Goal: Register for event/course

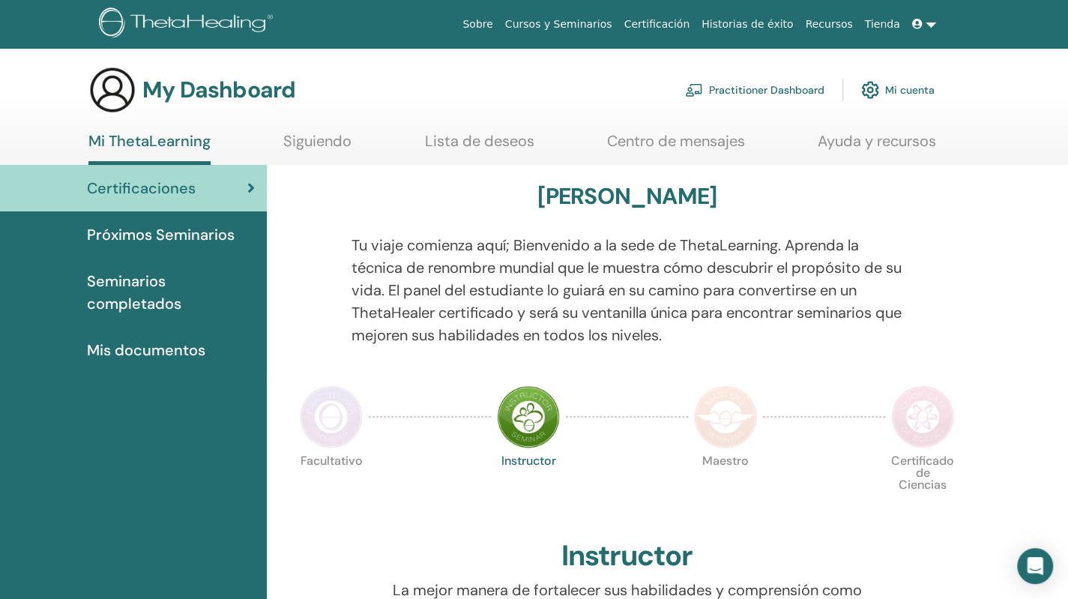
click at [930, 23] on link at bounding box center [924, 24] width 36 height 28
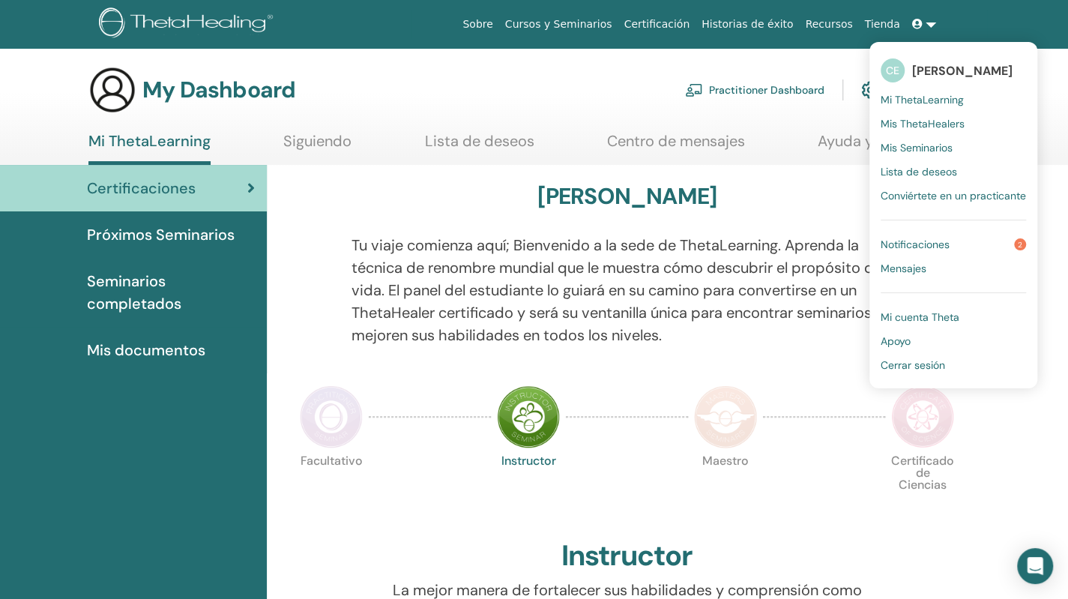
click at [921, 120] on span "Mis ThetaHealers" at bounding box center [923, 123] width 84 height 13
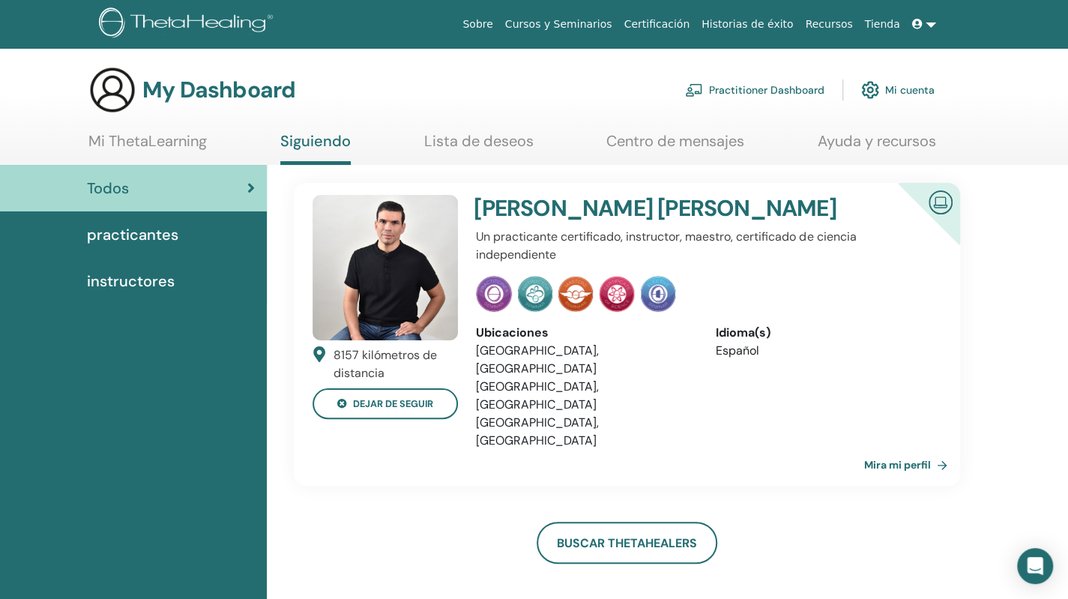
click at [912, 20] on link at bounding box center [924, 24] width 36 height 28
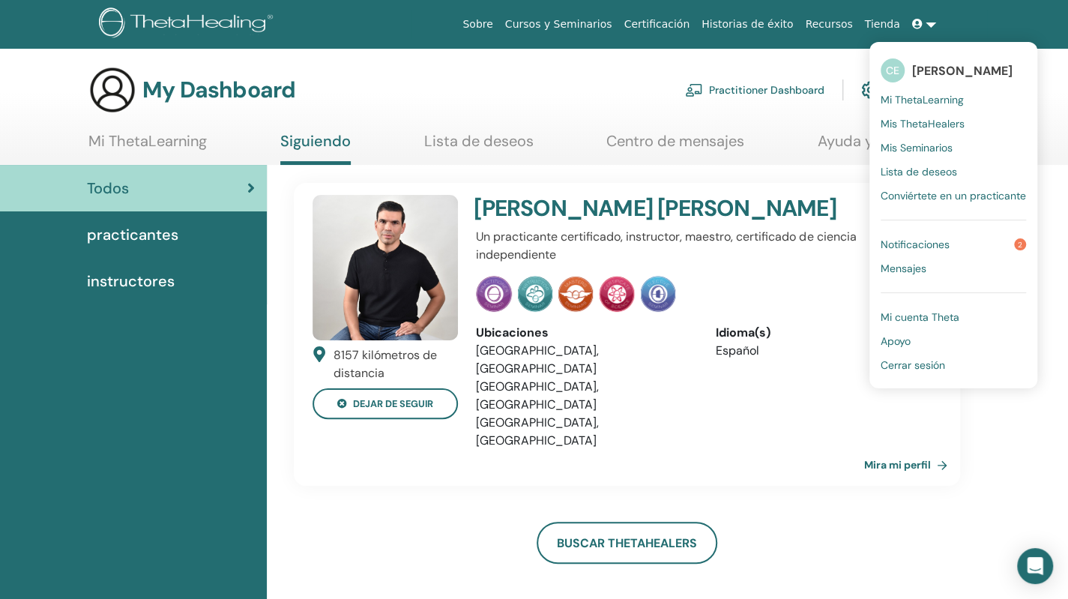
click at [919, 325] on link "Mi cuenta Theta" at bounding box center [953, 317] width 145 height 24
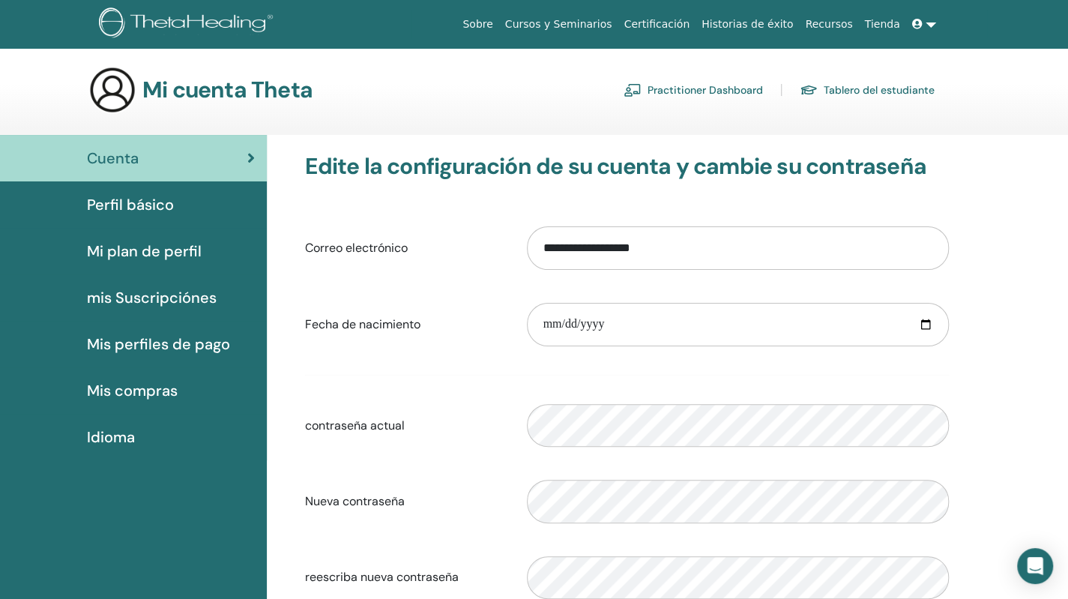
click at [922, 19] on icon at bounding box center [917, 24] width 10 height 10
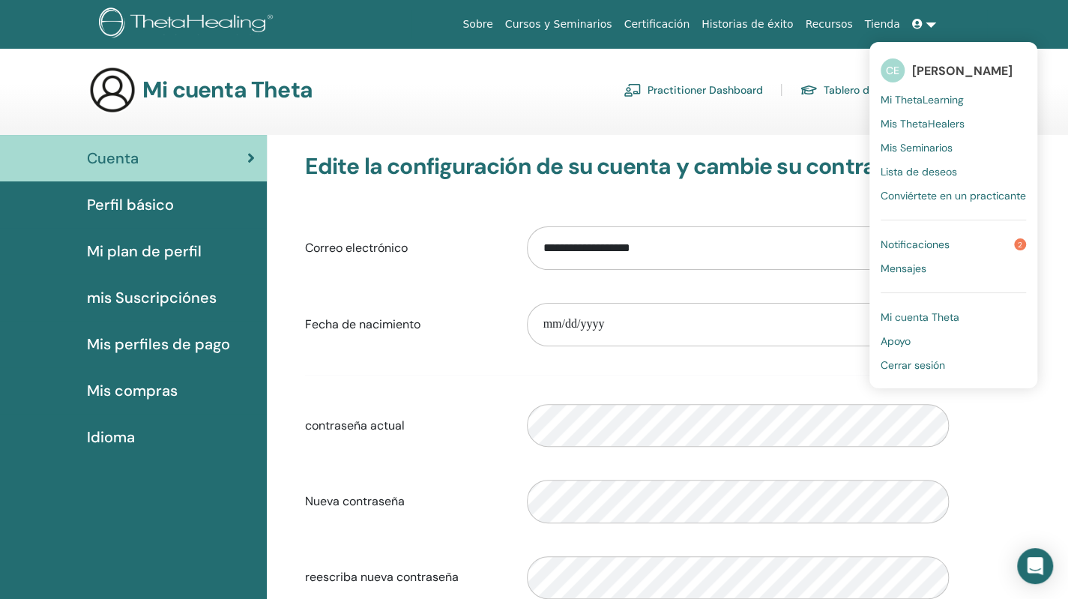
click at [901, 243] on span "Notificaciones" at bounding box center [915, 244] width 69 height 13
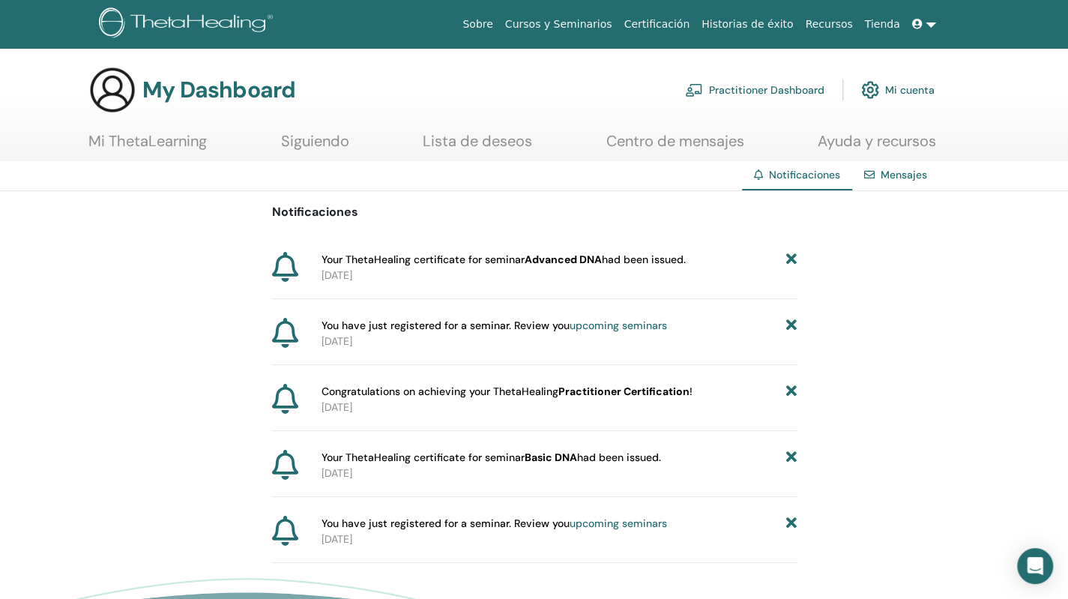
click at [924, 19] on span at bounding box center [918, 24] width 13 height 12
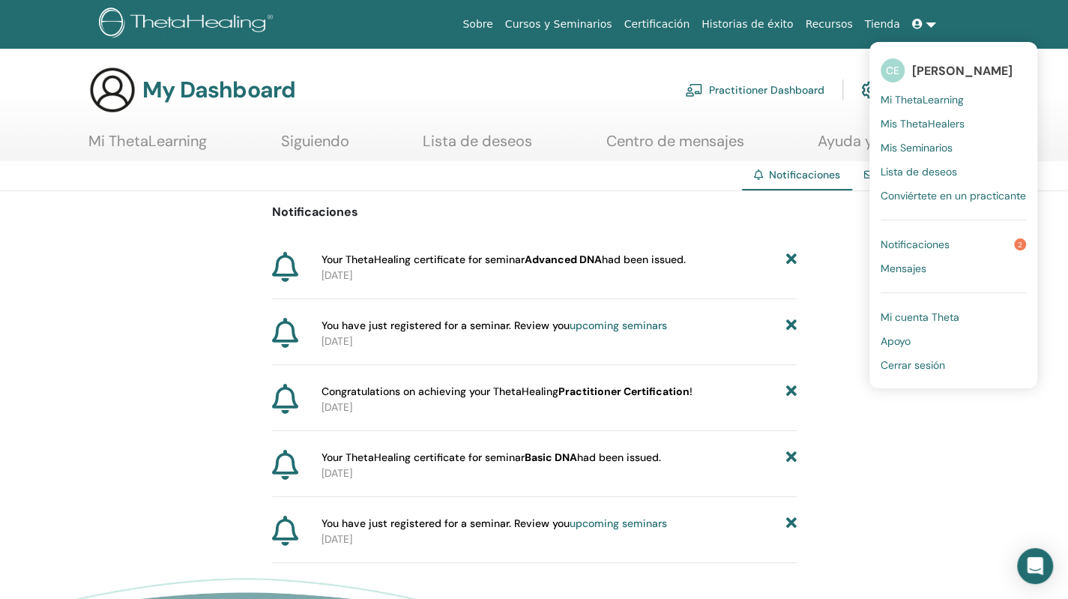
click at [912, 191] on span "Conviértete en un practicante" at bounding box center [953, 195] width 145 height 13
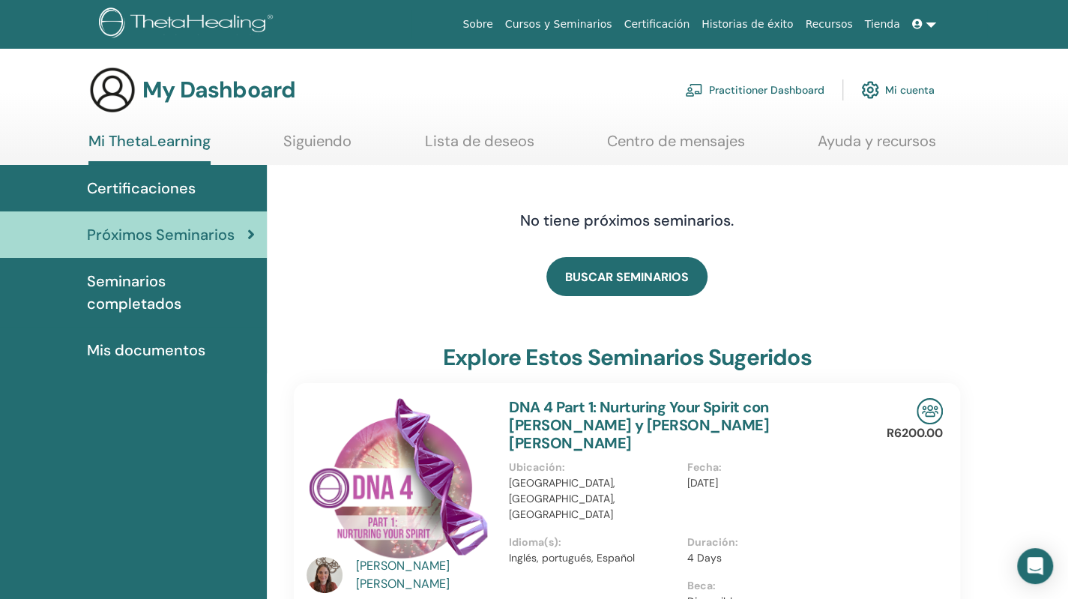
click at [134, 187] on span "Certificaciones" at bounding box center [141, 188] width 109 height 22
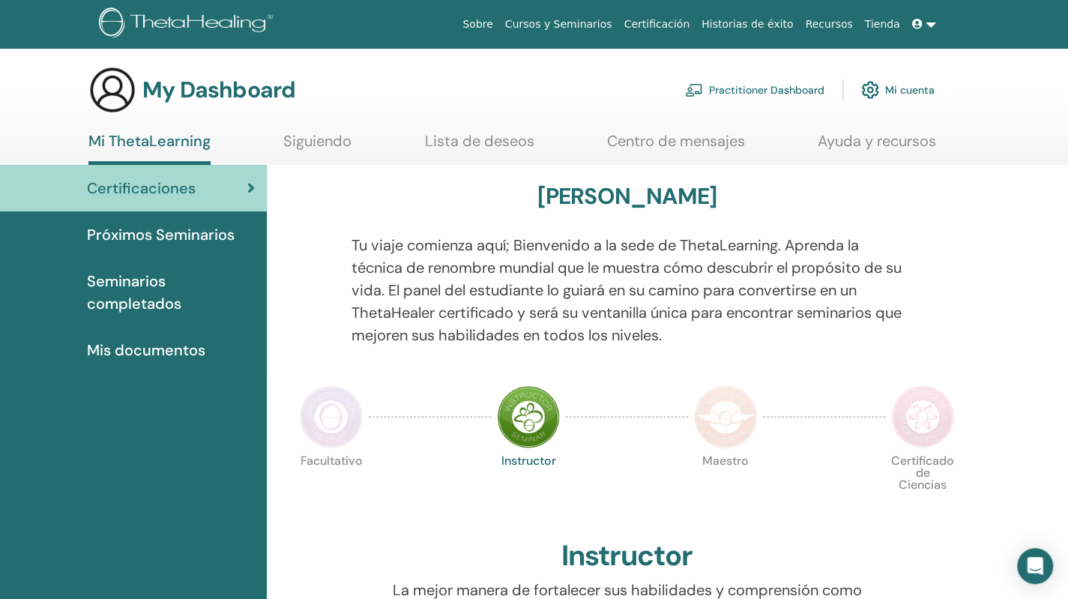
click at [906, 82] on link "Mi cuenta" at bounding box center [897, 89] width 73 height 33
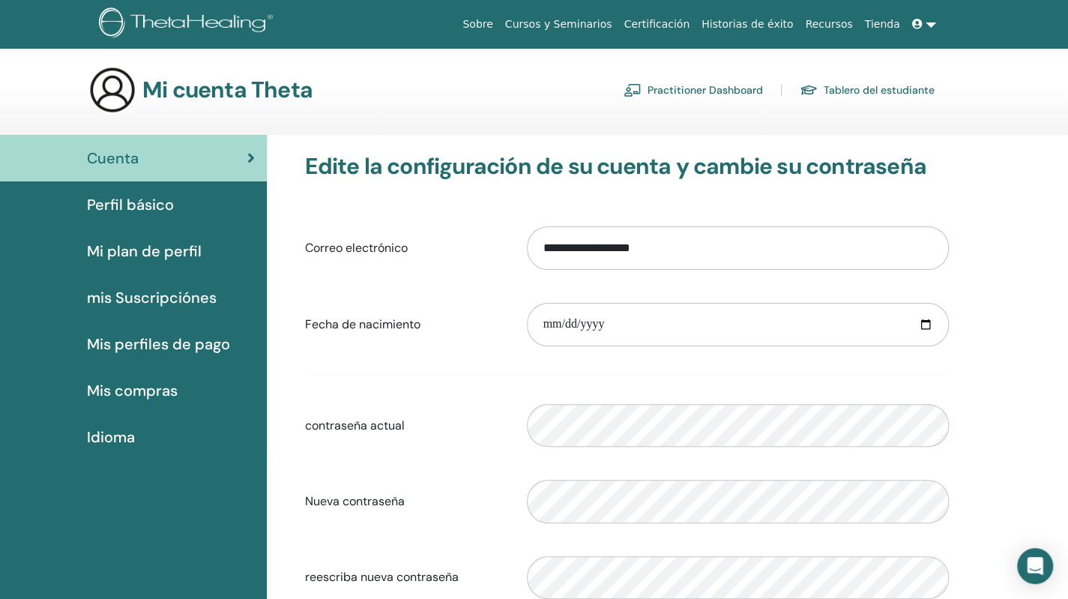
click at [925, 21] on span at bounding box center [918, 24] width 13 height 12
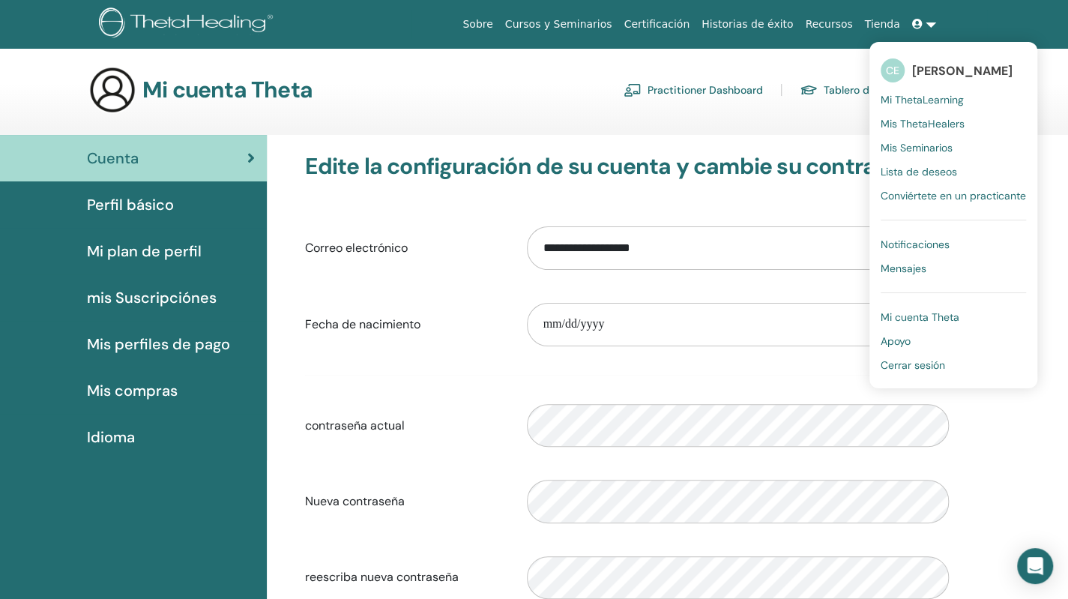
drag, startPoint x: 912, startPoint y: 98, endPoint x: 873, endPoint y: 125, distance: 47.4
click at [912, 98] on span "Mi ThetaLearning" at bounding box center [922, 99] width 83 height 13
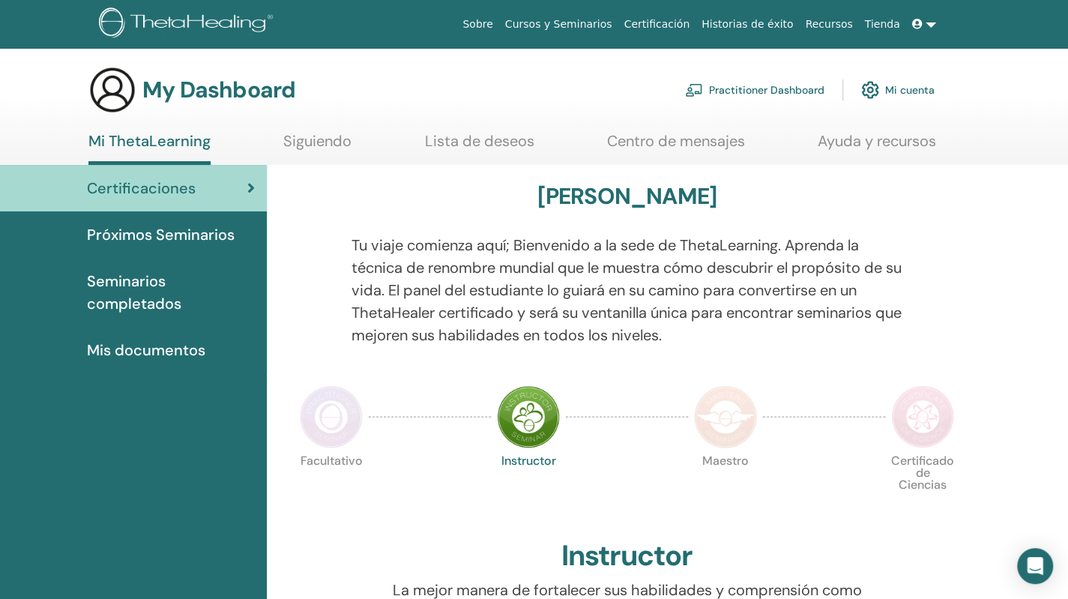
click at [469, 134] on link "Lista de deseos" at bounding box center [479, 146] width 109 height 29
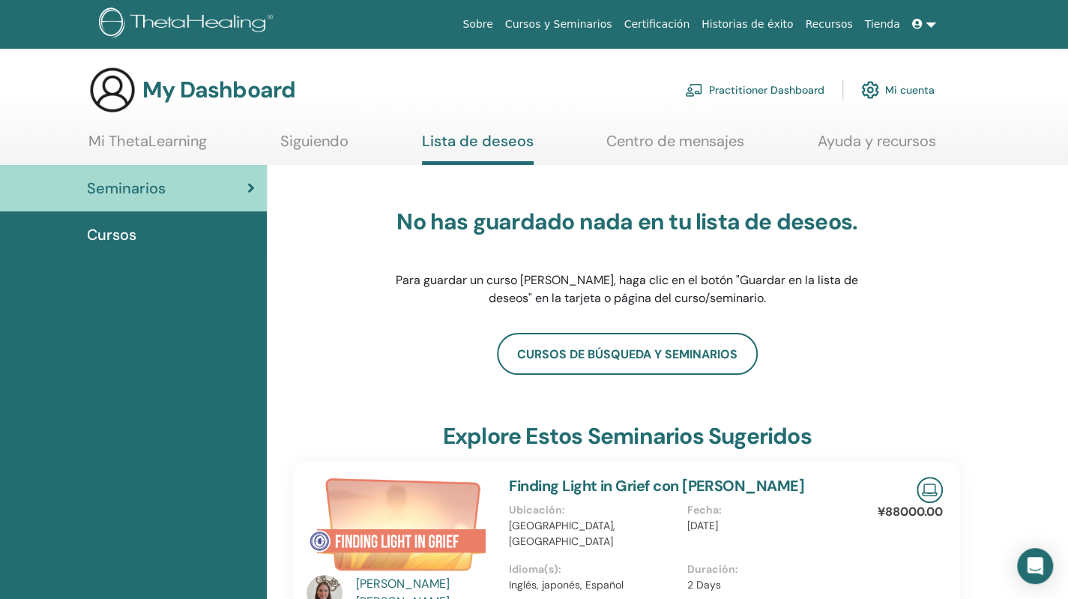
click at [306, 136] on link "Siguiendo" at bounding box center [314, 146] width 68 height 29
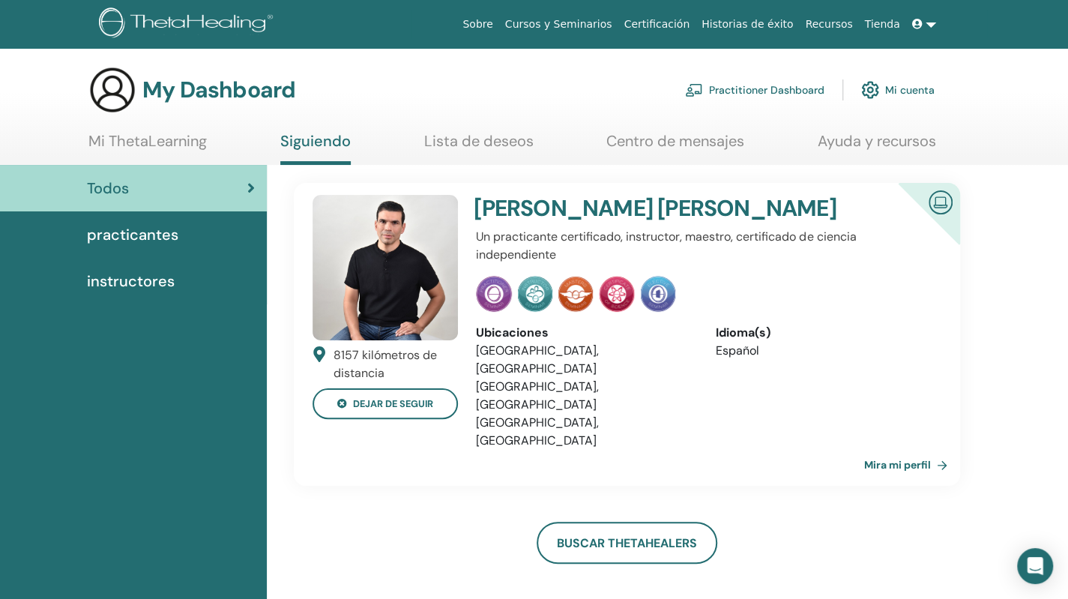
click at [704, 144] on link "Centro de mensajes" at bounding box center [676, 146] width 138 height 29
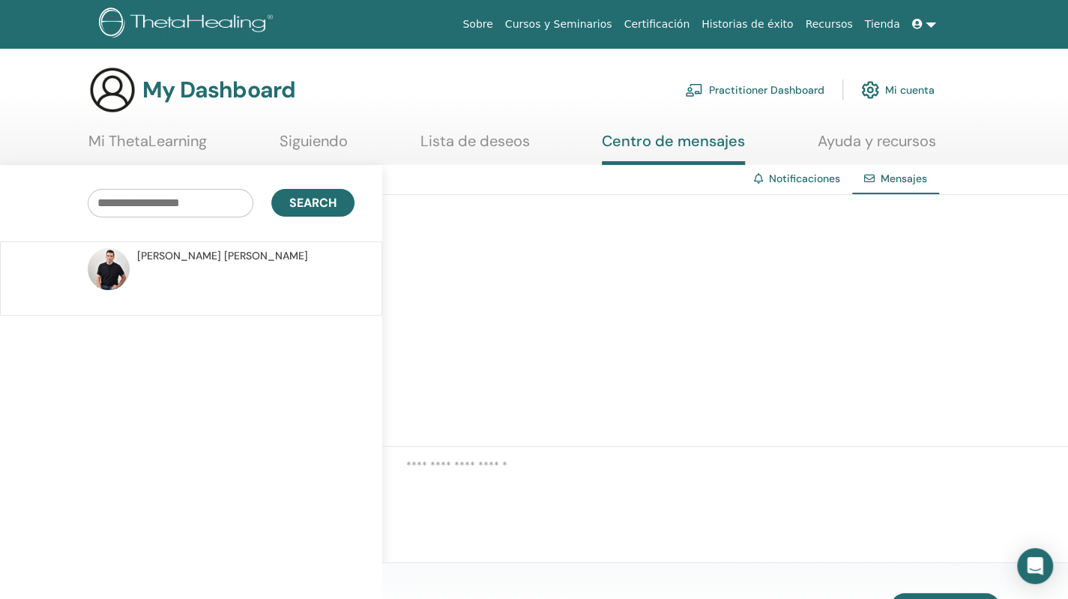
click at [867, 144] on link "Ayuda y recursos" at bounding box center [877, 146] width 118 height 29
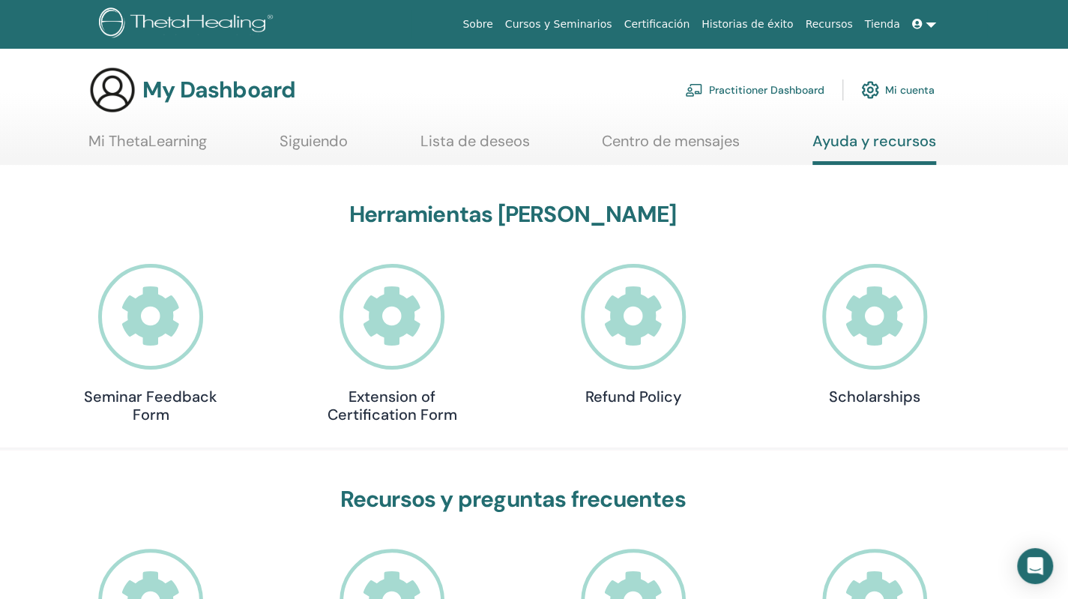
click at [697, 139] on link "Centro de mensajes" at bounding box center [671, 146] width 138 height 29
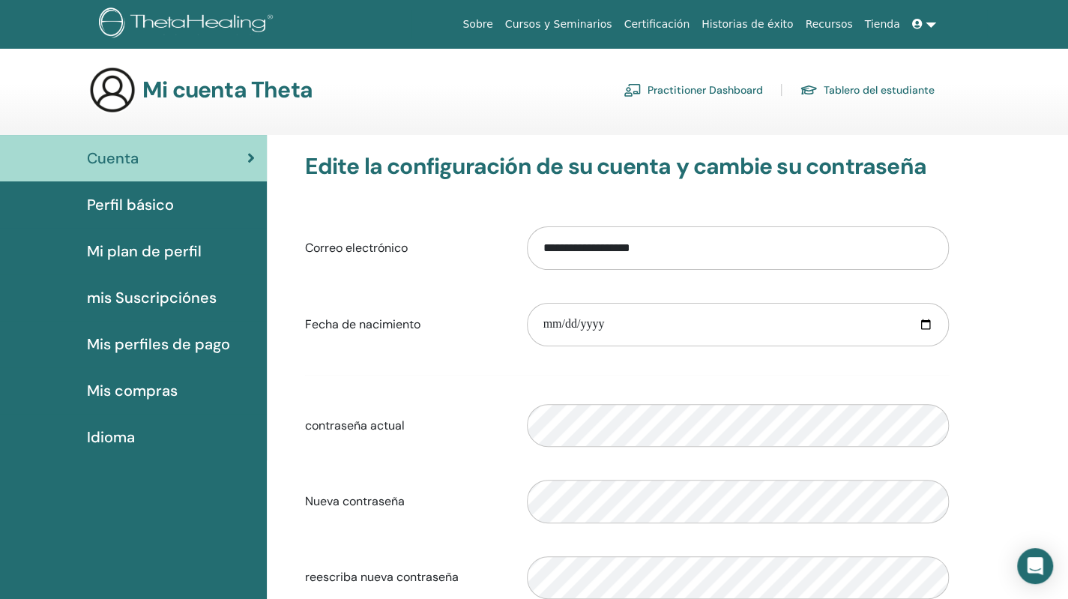
click at [722, 85] on link "Practitioner Dashboard" at bounding box center [693, 90] width 139 height 24
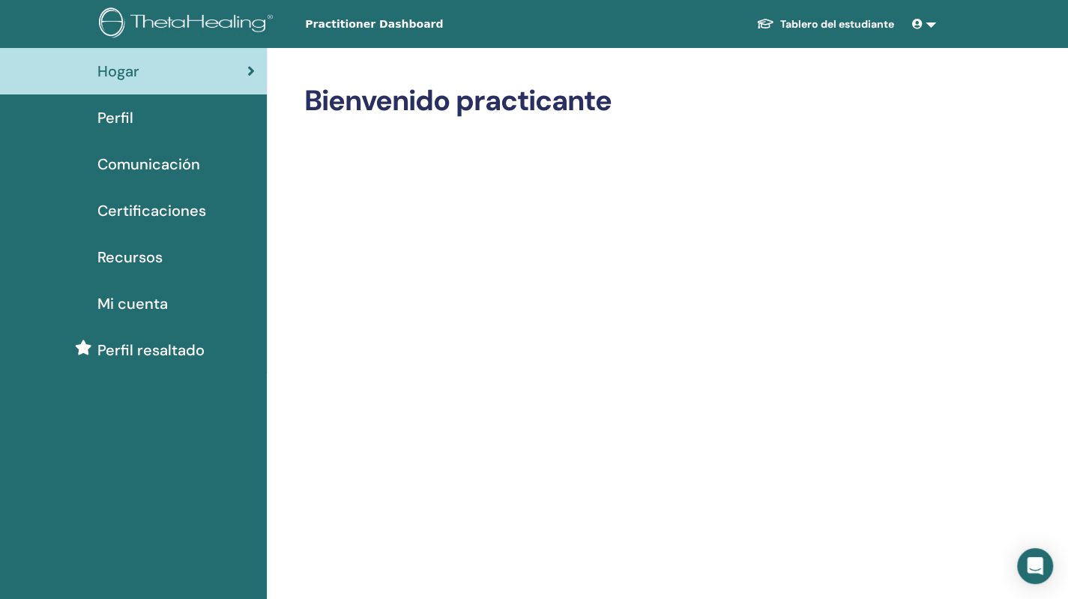
click at [930, 17] on link at bounding box center [924, 24] width 36 height 28
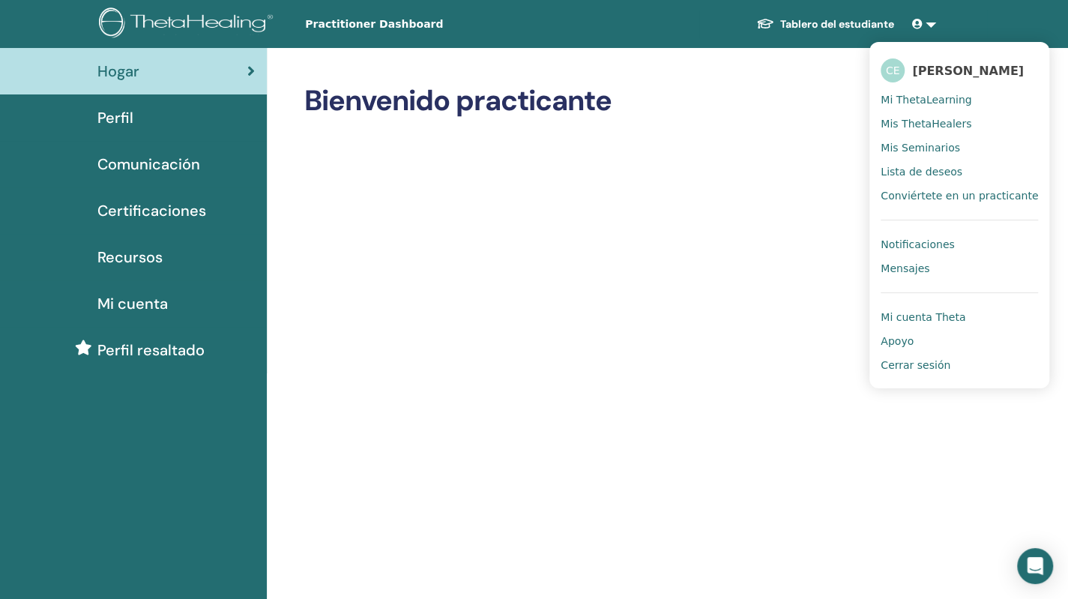
click at [906, 319] on span "Mi cuenta Theta" at bounding box center [923, 316] width 85 height 13
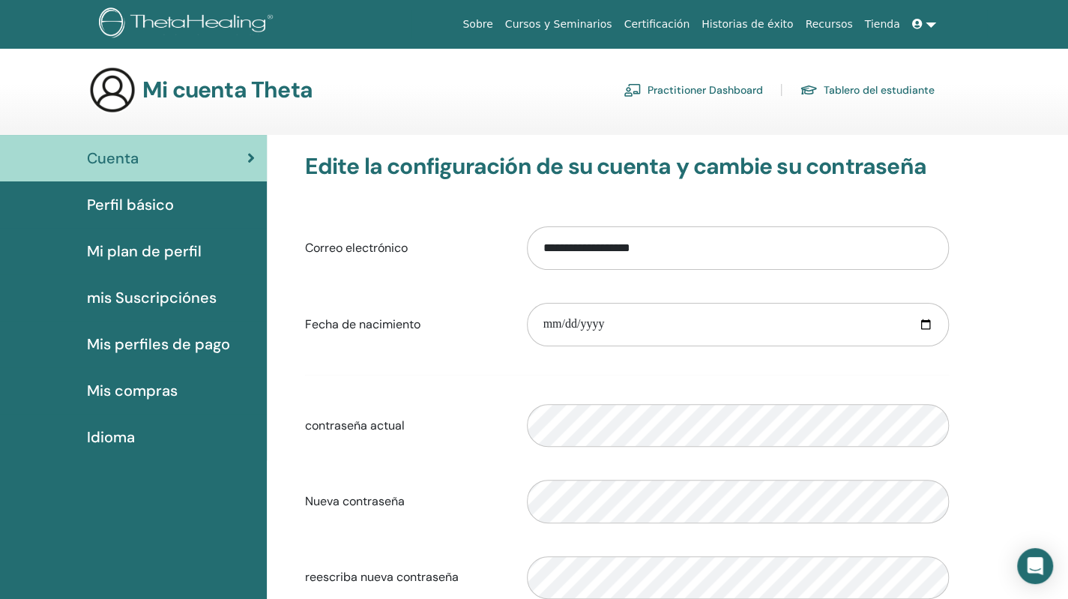
click at [927, 23] on link at bounding box center [924, 24] width 36 height 28
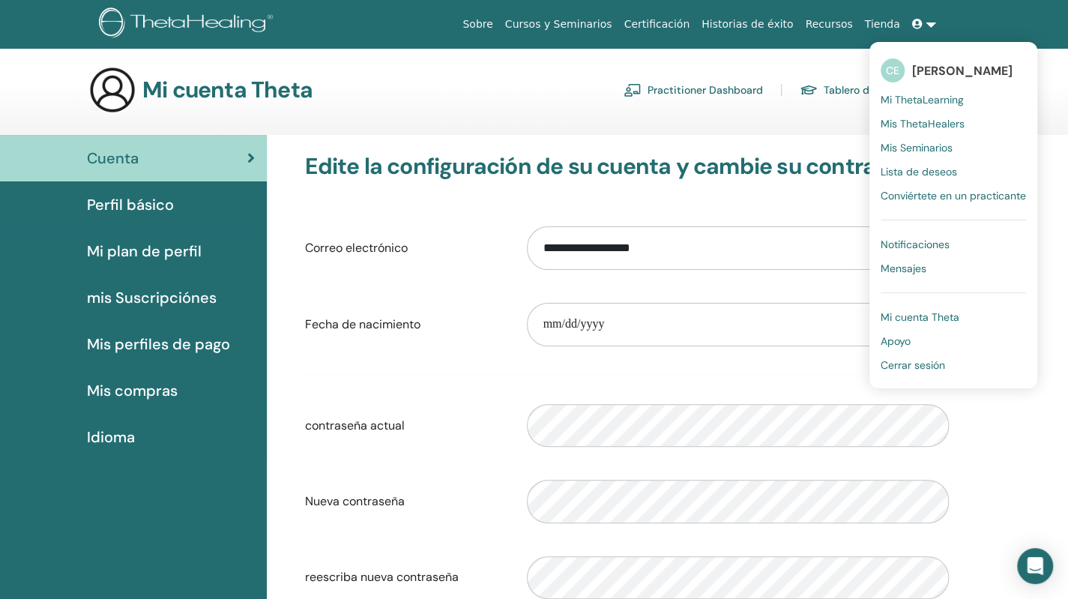
click at [123, 199] on span "Perfil básico" at bounding box center [130, 204] width 87 height 22
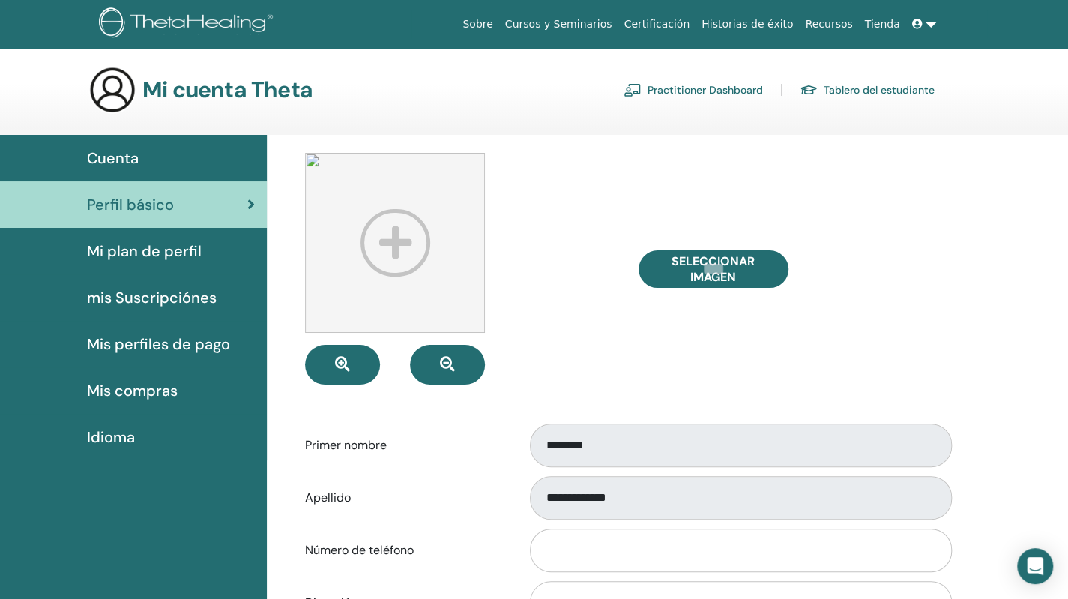
click at [149, 244] on span "Mi plan de perfil" at bounding box center [144, 251] width 115 height 22
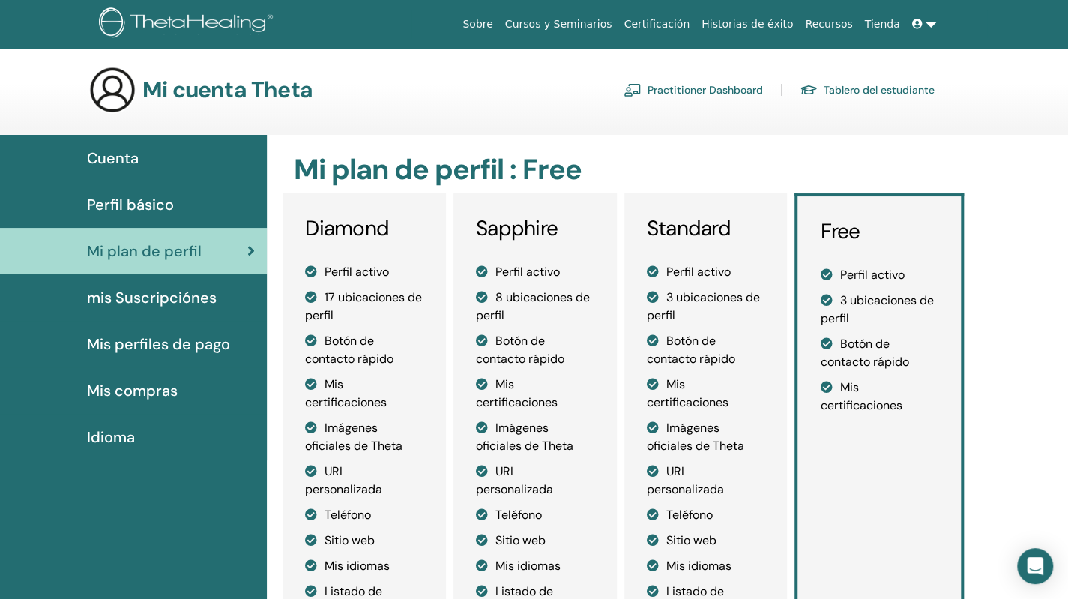
click at [142, 295] on span "mis Suscripciónes" at bounding box center [152, 297] width 130 height 22
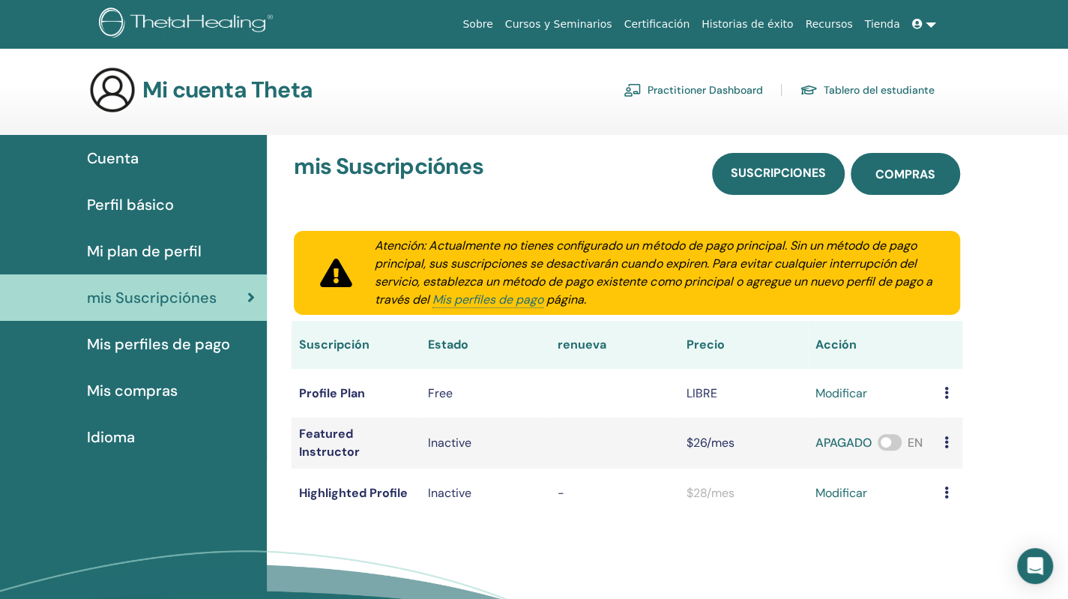
click at [907, 178] on span "compras" at bounding box center [906, 174] width 60 height 16
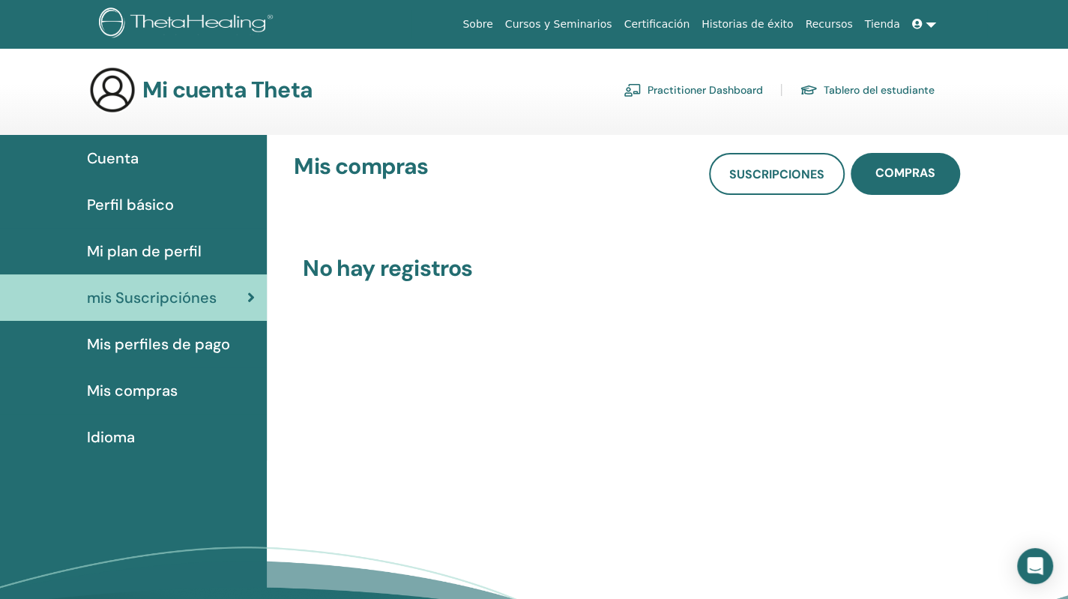
click at [141, 341] on span "Mis perfiles de pago" at bounding box center [158, 344] width 143 height 22
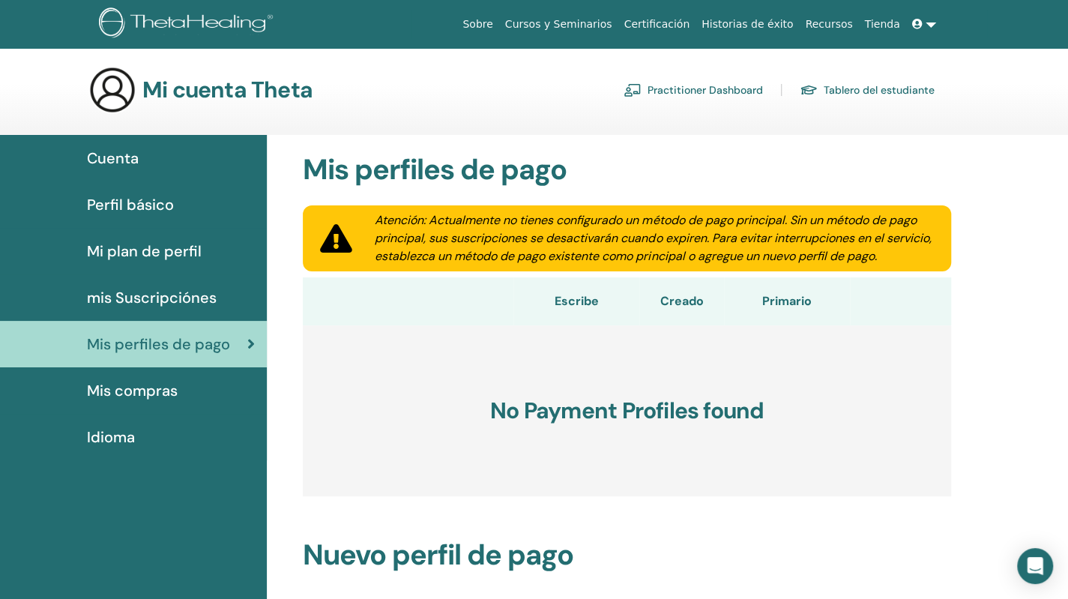
click at [118, 399] on span "Mis compras" at bounding box center [132, 390] width 91 height 22
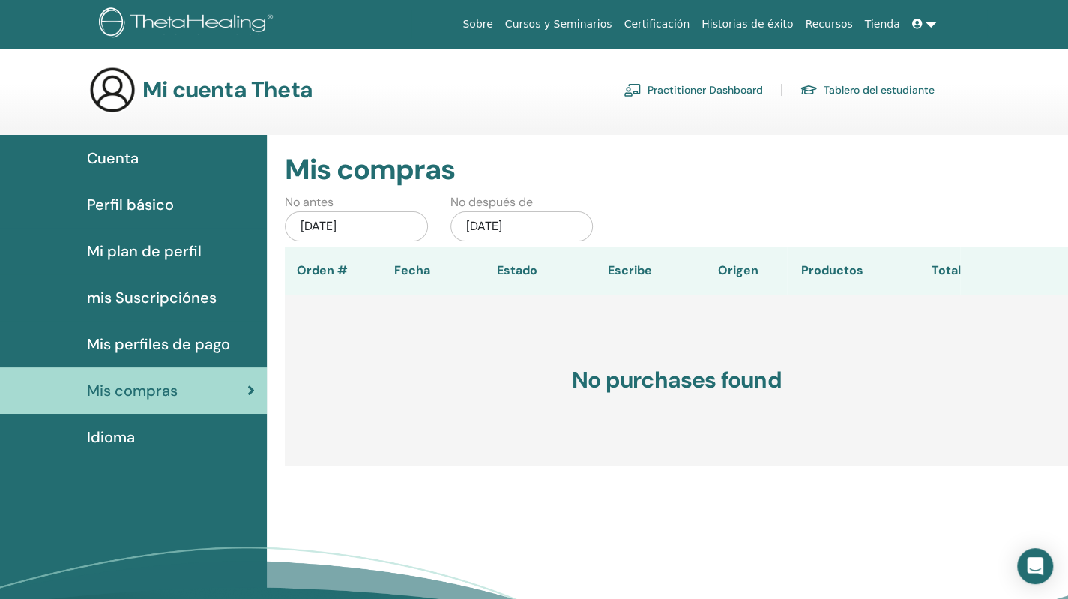
click at [107, 440] on span "Idioma" at bounding box center [111, 437] width 48 height 22
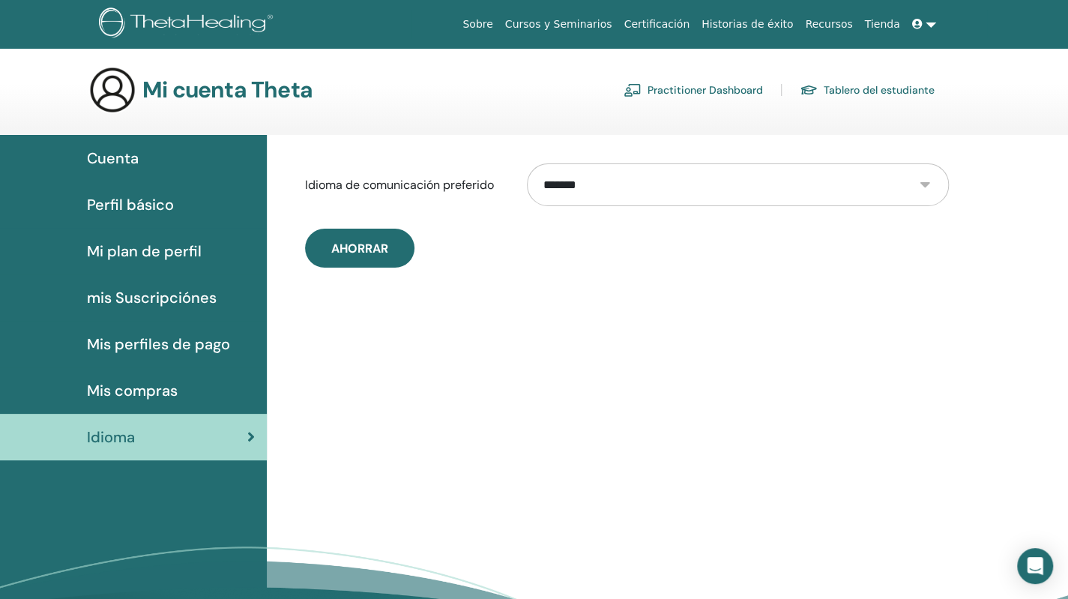
click at [107, 152] on span "Cuenta" at bounding box center [113, 158] width 52 height 22
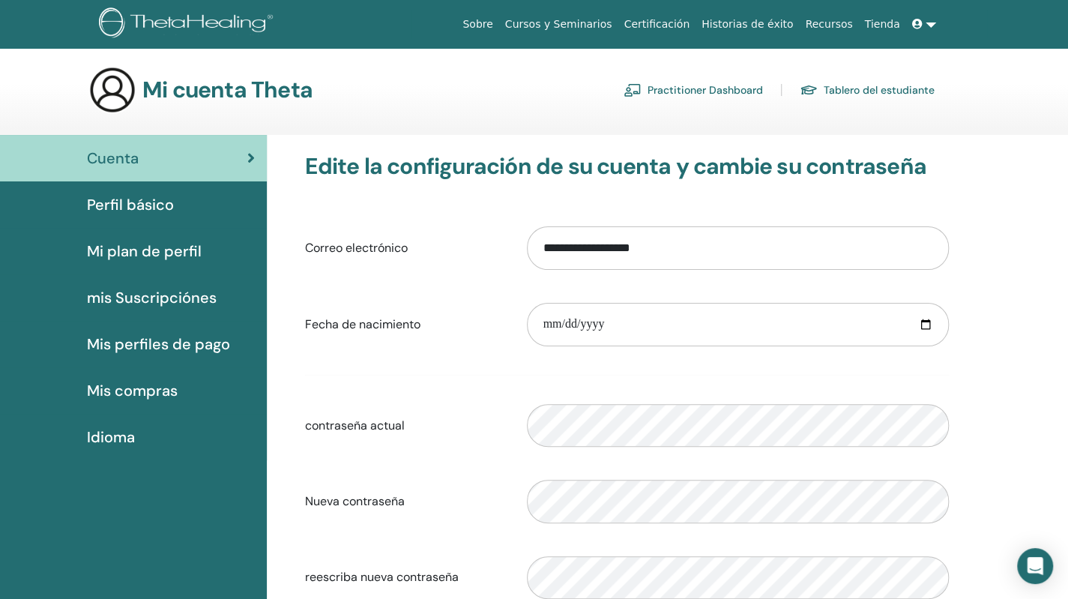
click at [888, 23] on link "Tienda" at bounding box center [882, 24] width 47 height 28
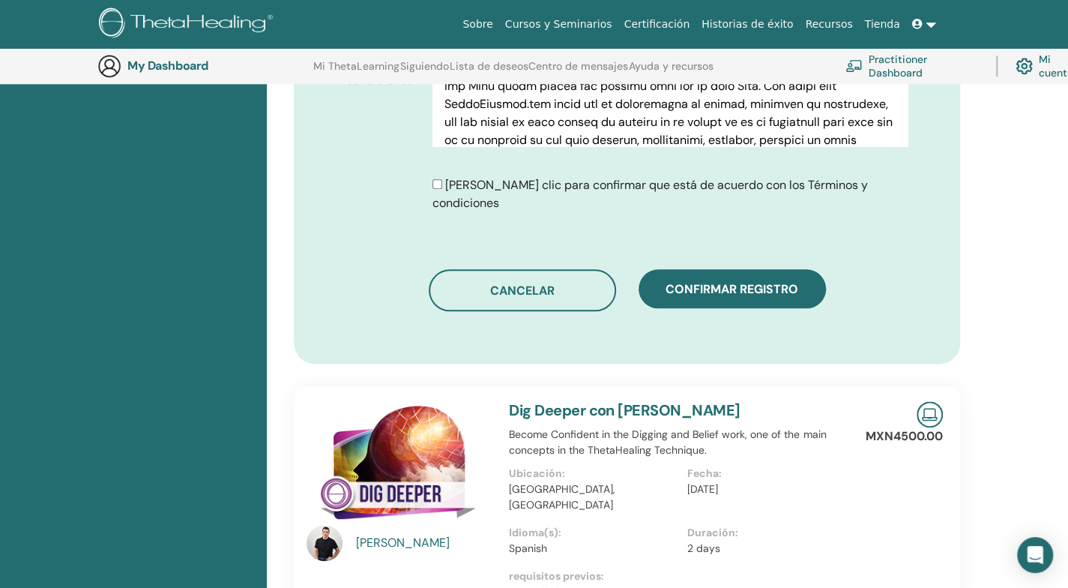
scroll to position [861, 0]
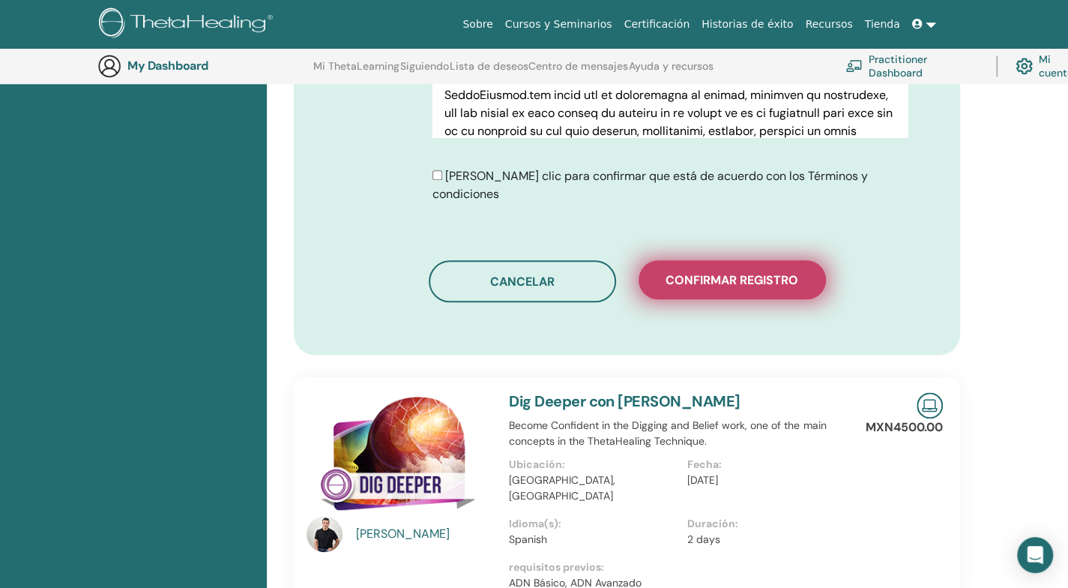
click at [715, 272] on span "Confirmar registro" at bounding box center [732, 280] width 133 height 16
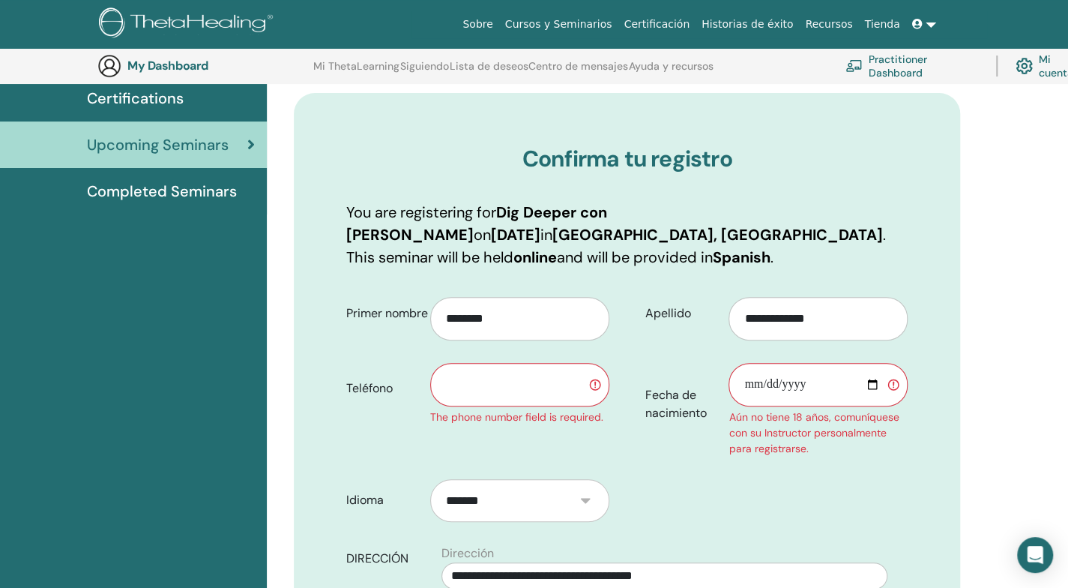
scroll to position [111, 0]
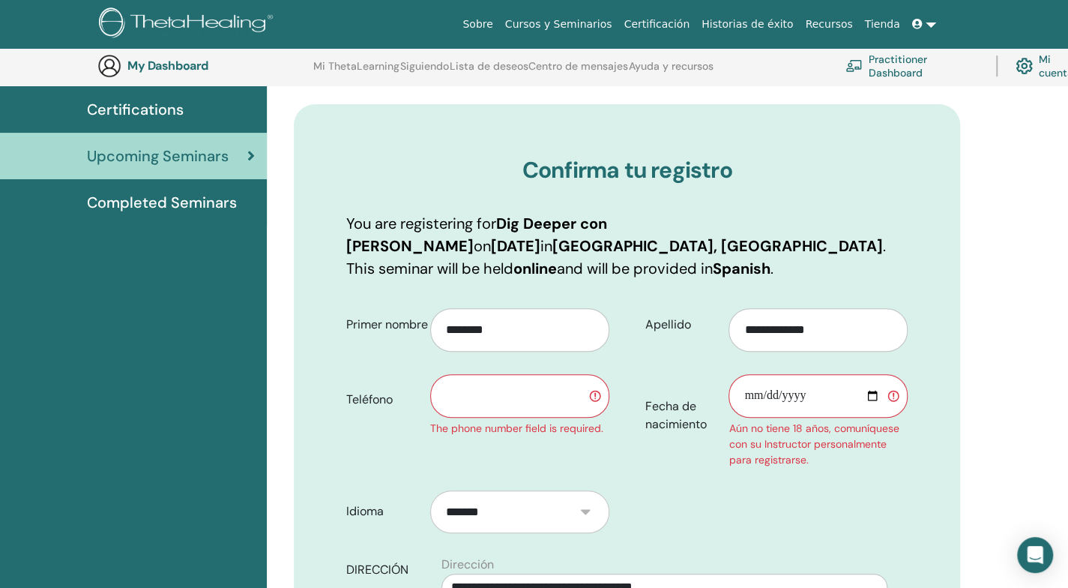
click at [492, 379] on input "text" at bounding box center [519, 395] width 179 height 43
type input "**********"
click at [750, 379] on input "Fecha de nacimiento" at bounding box center [818, 395] width 179 height 43
type input "**********"
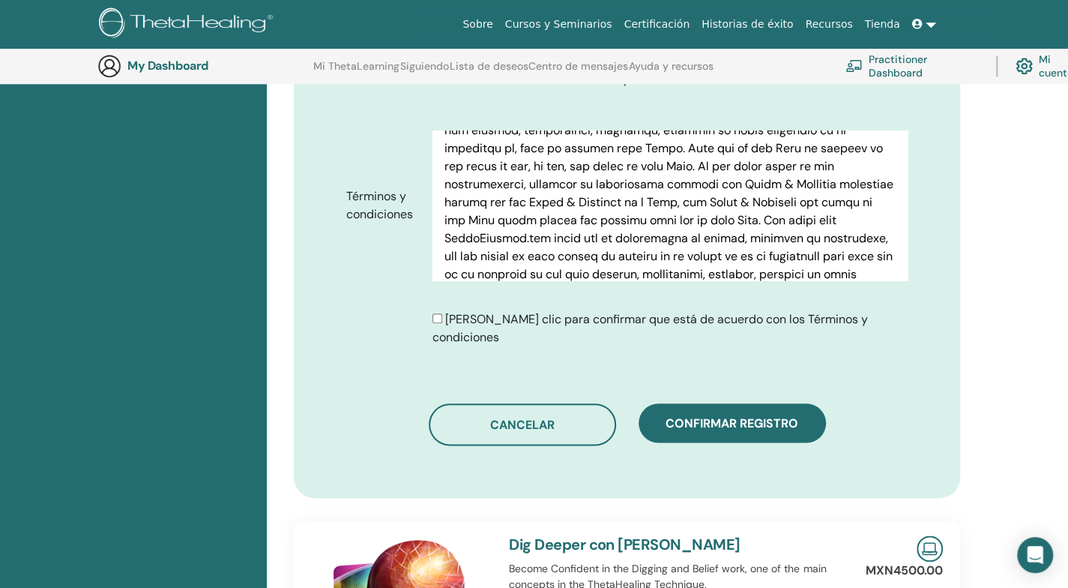
scroll to position [786, 0]
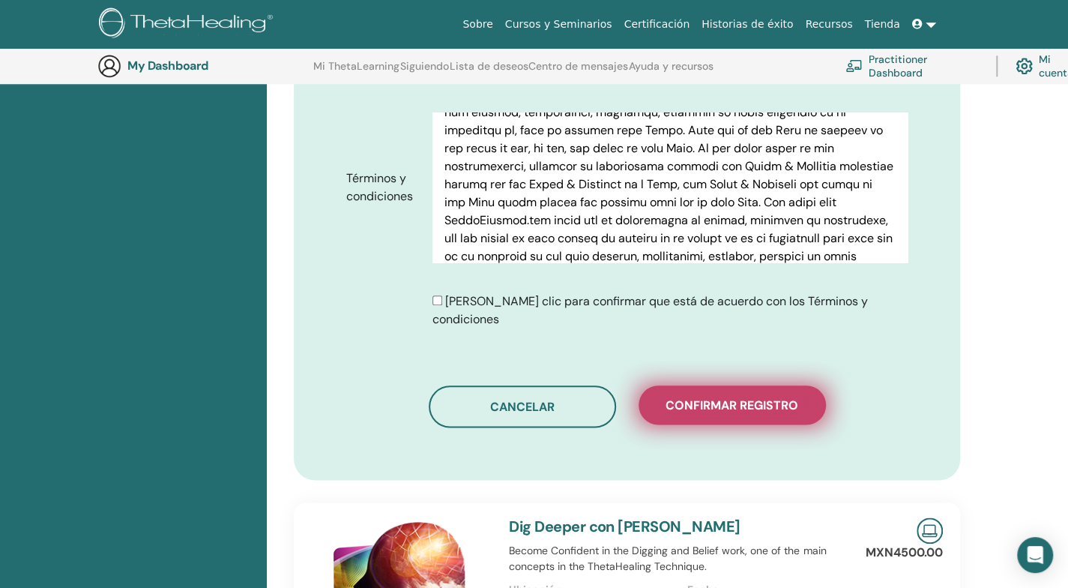
click at [723, 397] on span "Confirmar registro" at bounding box center [732, 405] width 133 height 16
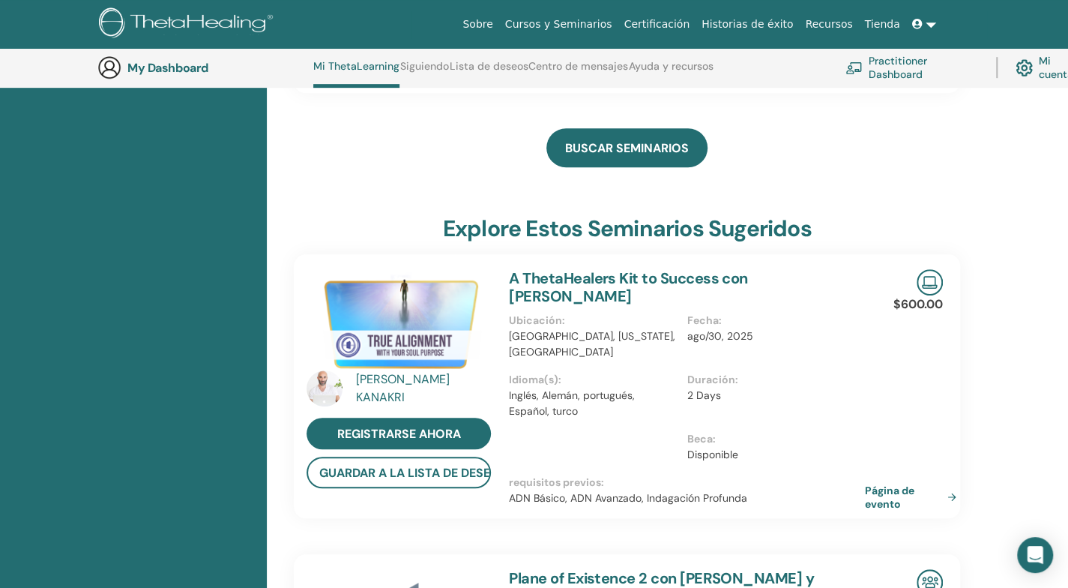
scroll to position [789, 0]
